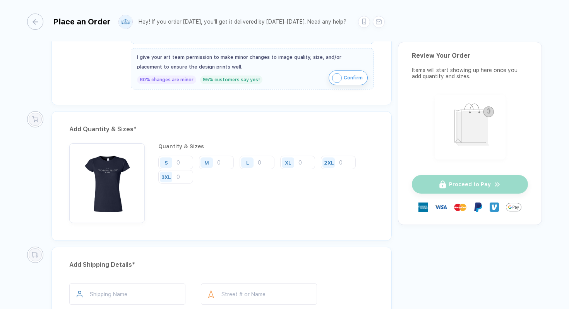
scroll to position [331, 0]
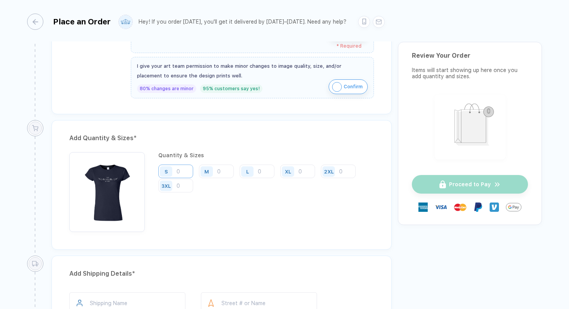
click at [186, 169] on input "number" at bounding box center [175, 172] width 35 height 14
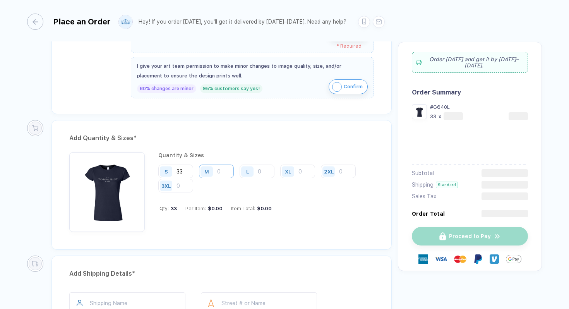
type input "33"
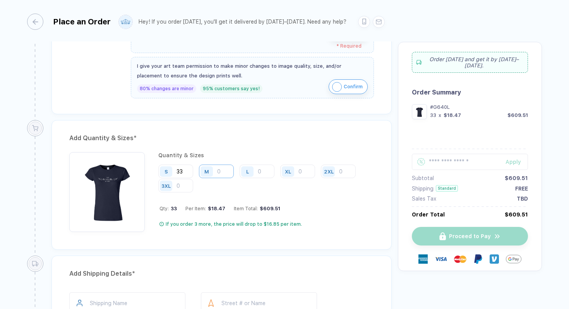
click at [219, 170] on input "number" at bounding box center [216, 172] width 35 height 14
type input "41"
click at [261, 170] on input "number" at bounding box center [257, 172] width 35 height 14
type input "15"
click at [298, 206] on div "Qty: 89 Per Item: $14.40 Item Total: $1,281.60" at bounding box center [267, 209] width 215 height 6
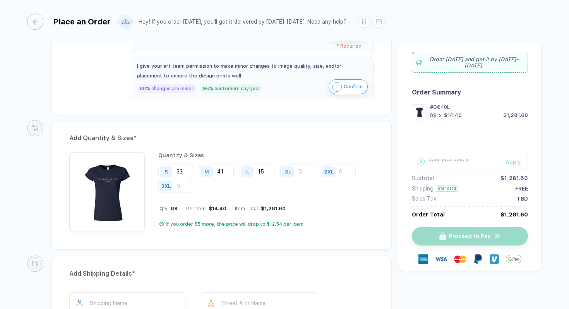
click at [296, 174] on div "XL" at bounding box center [289, 172] width 18 height 14
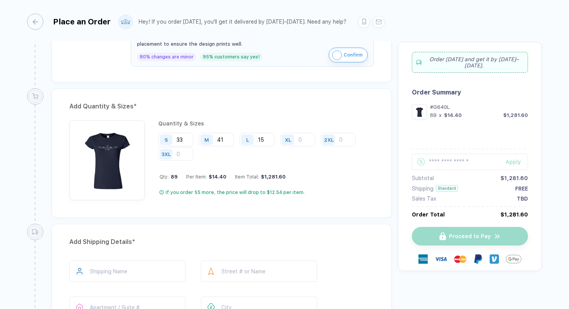
scroll to position [366, 0]
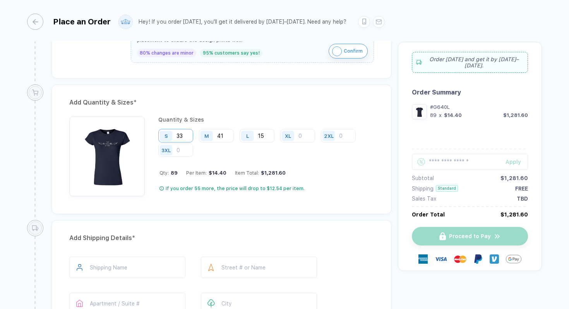
click at [186, 135] on input "33" at bounding box center [175, 136] width 35 height 14
type input "3"
type input "44"
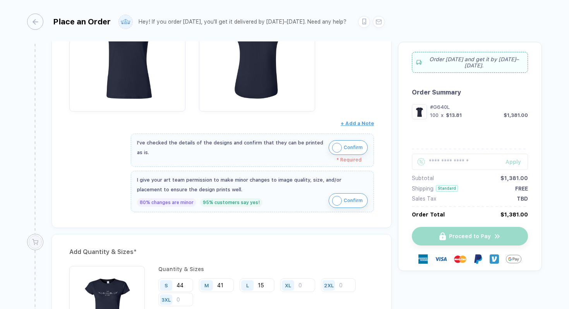
scroll to position [211, 0]
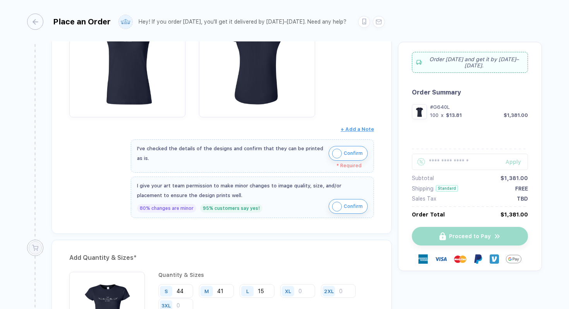
click at [337, 204] on img "button" at bounding box center [337, 207] width 10 height 10
click at [339, 151] on img "button" at bounding box center [337, 154] width 10 height 10
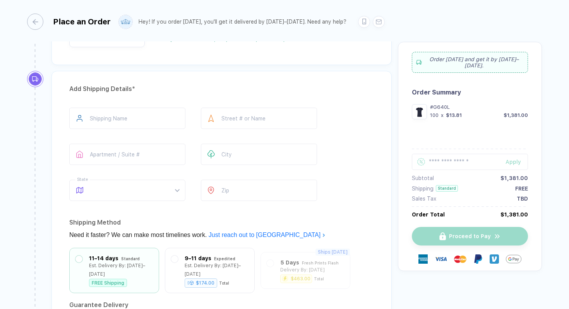
scroll to position [508, 0]
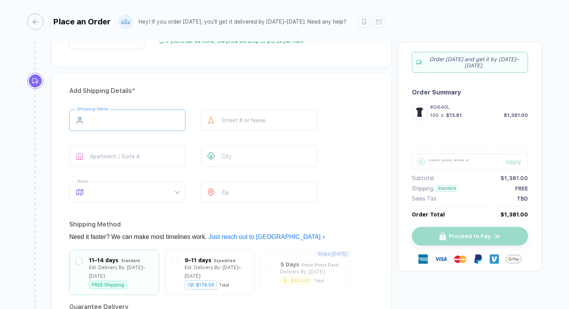
click at [108, 110] on input "text" at bounding box center [127, 120] width 116 height 21
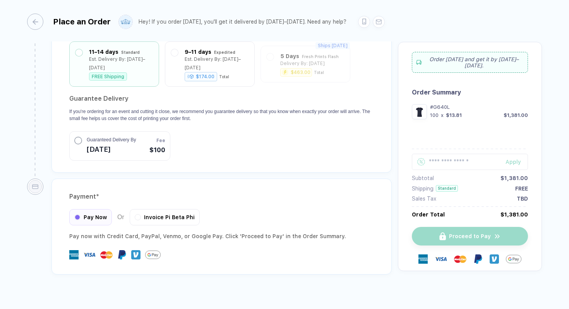
scroll to position [720, 0]
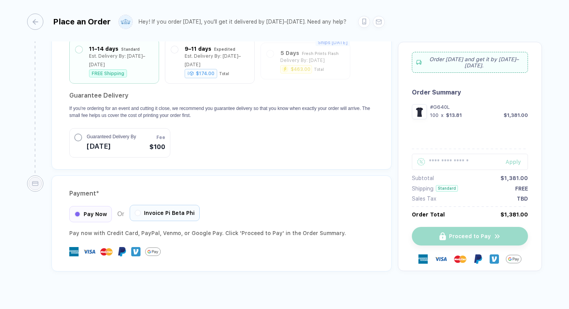
type input "**********"
click at [150, 210] on span "Invoice Pi Beta Phi" at bounding box center [169, 213] width 51 height 6
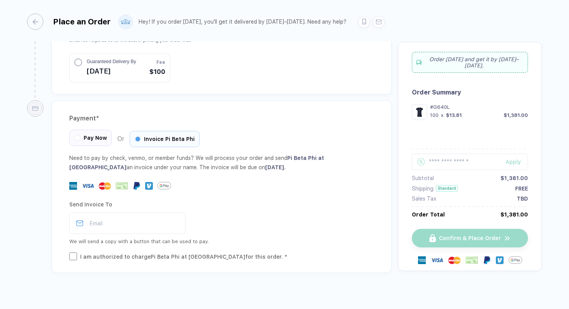
click at [75, 130] on div "Pay Now" at bounding box center [90, 138] width 43 height 16
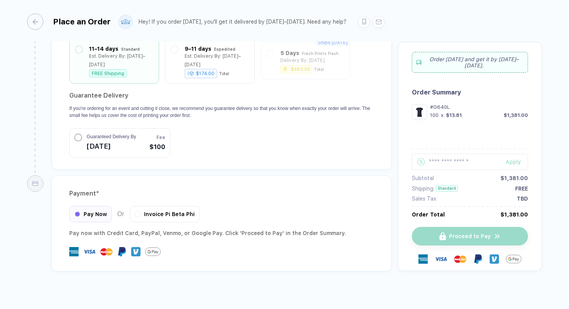
click at [163, 196] on div "Payment * Pay Now Or Invoice Pi Beta Phi Pay now with Credit Card, PayPal , Ven…" at bounding box center [222, 223] width 341 height 96
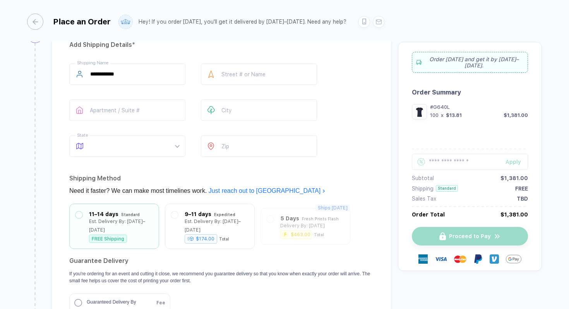
scroll to position [551, 0]
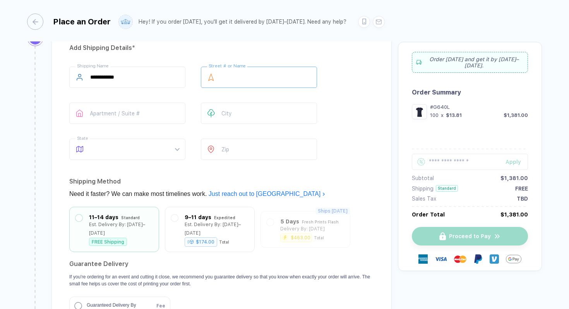
click at [235, 72] on input "text" at bounding box center [259, 77] width 116 height 21
drag, startPoint x: 312, startPoint y: 75, endPoint x: 284, endPoint y: 77, distance: 27.6
click at [284, 77] on input "**********" at bounding box center [259, 77] width 116 height 21
drag, startPoint x: 274, startPoint y: 75, endPoint x: 312, endPoint y: 74, distance: 38.0
click at [312, 74] on input "**********" at bounding box center [259, 77] width 116 height 21
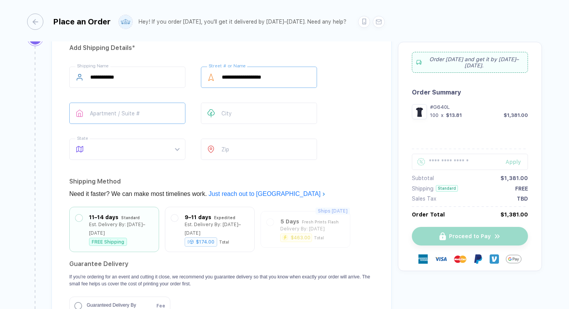
type input "**********"
click at [141, 110] on input "text" at bounding box center [127, 113] width 116 height 21
type input "********"
click at [228, 113] on input "text" at bounding box center [259, 113] width 116 height 21
click at [141, 148] on span at bounding box center [134, 149] width 89 height 21
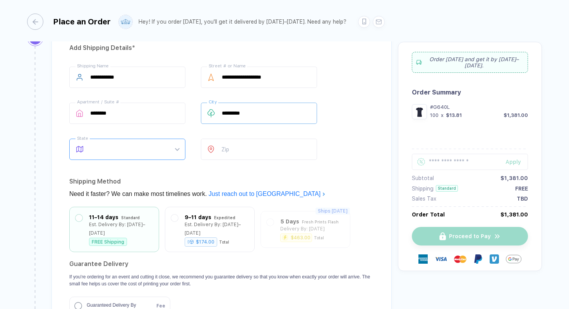
type input "*********"
type input "*"
click at [139, 169] on div "PA" at bounding box center [124, 170] width 95 height 9
click at [220, 154] on div at bounding box center [211, 149] width 21 height 21
click at [229, 153] on input "number" at bounding box center [259, 149] width 116 height 21
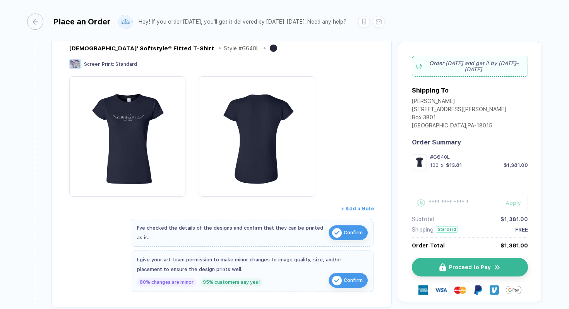
scroll to position [128, 0]
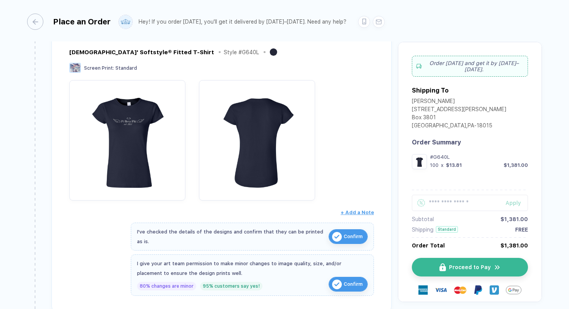
type input "*****"
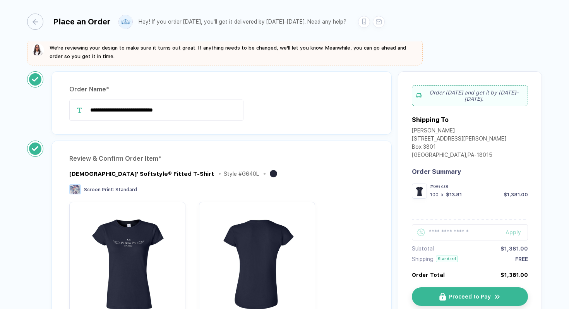
scroll to position [7, 0]
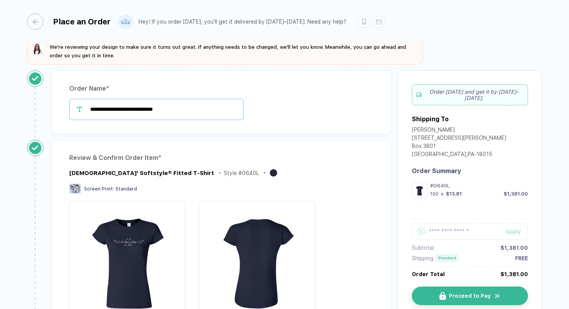
click at [138, 106] on input "**********" at bounding box center [156, 109] width 174 height 21
click at [254, 123] on div "**********" at bounding box center [222, 103] width 341 height 64
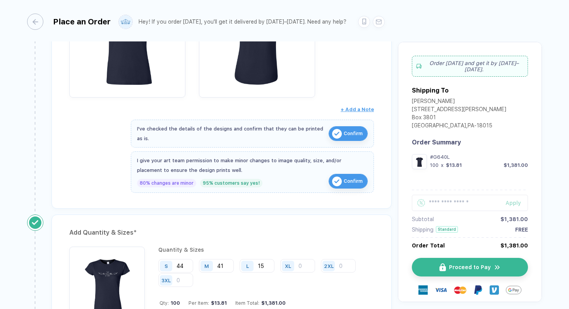
scroll to position [0, 0]
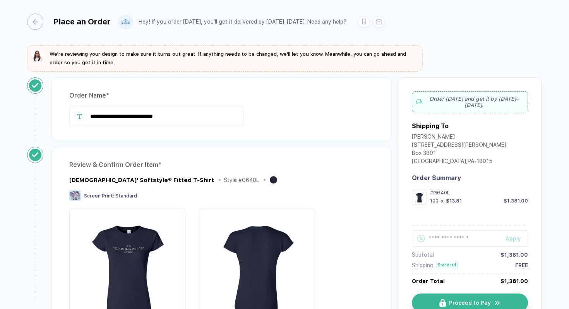
click at [193, 54] on span "We're reviewing your design to make sure it turns out great. If anything needs …" at bounding box center [228, 58] width 357 height 14
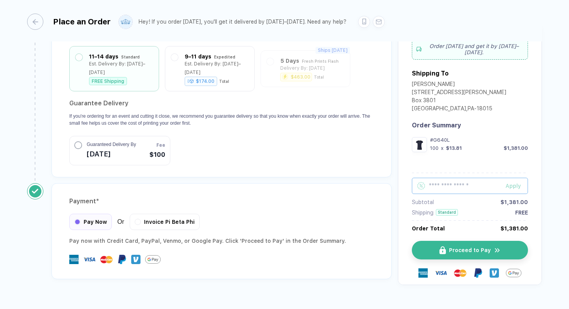
scroll to position [720, 0]
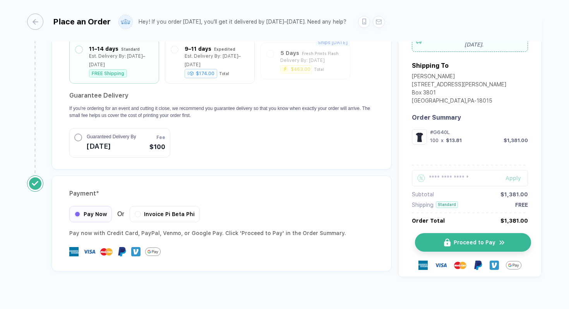
click at [450, 238] on button "Proceed to Pay" at bounding box center [473, 242] width 116 height 19
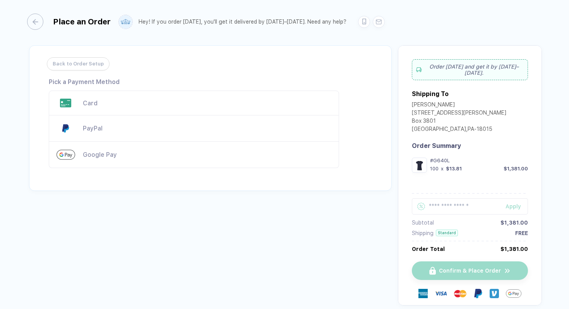
click at [125, 105] on div "Card" at bounding box center [207, 103] width 249 height 7
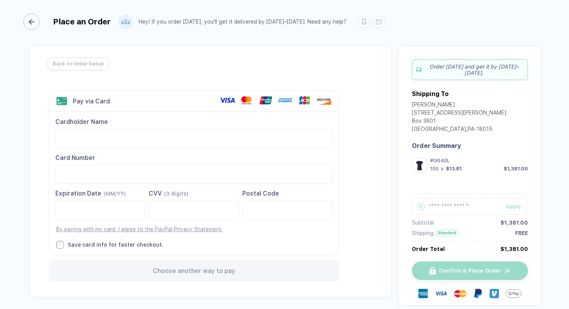
click at [39, 24] on button "button" at bounding box center [33, 22] width 16 height 16
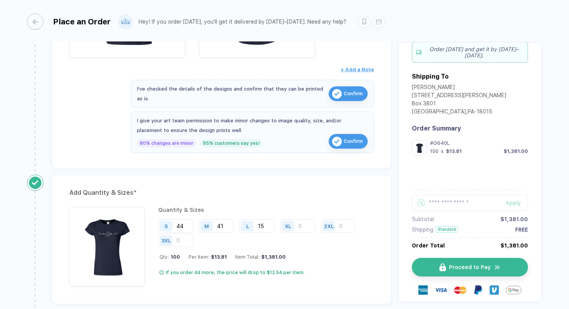
scroll to position [720, 0]
